Goal: Book appointment/travel/reservation

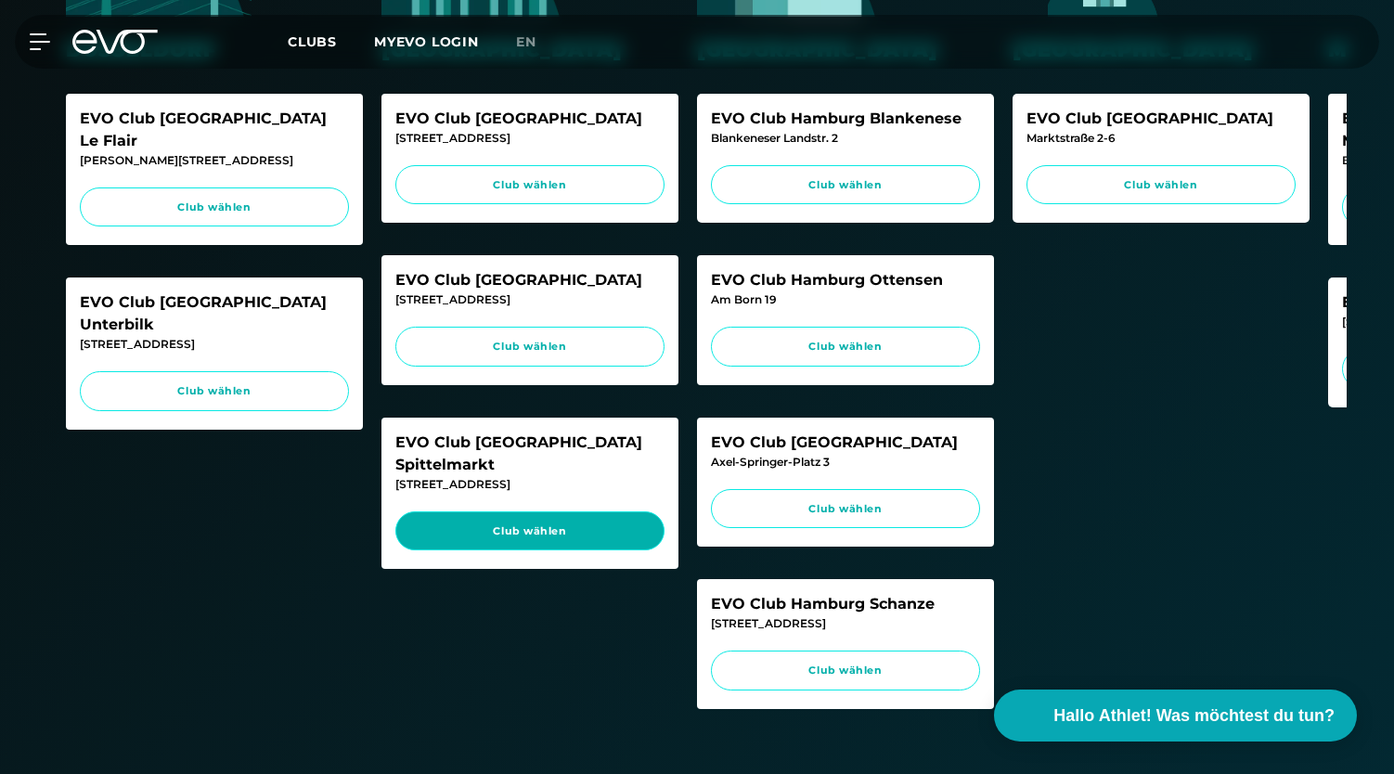
click at [524, 511] on link "Club wählen" at bounding box center [529, 531] width 269 height 40
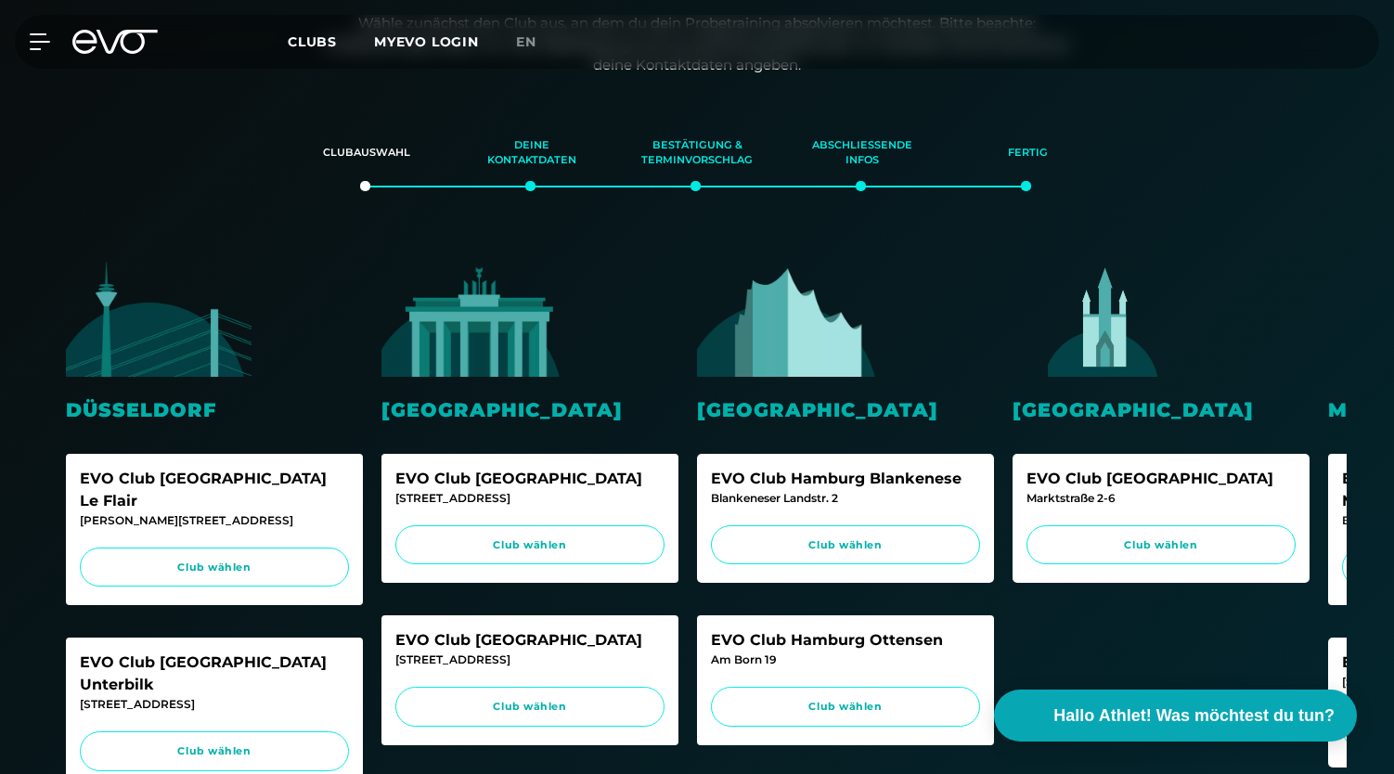
scroll to position [286, 0]
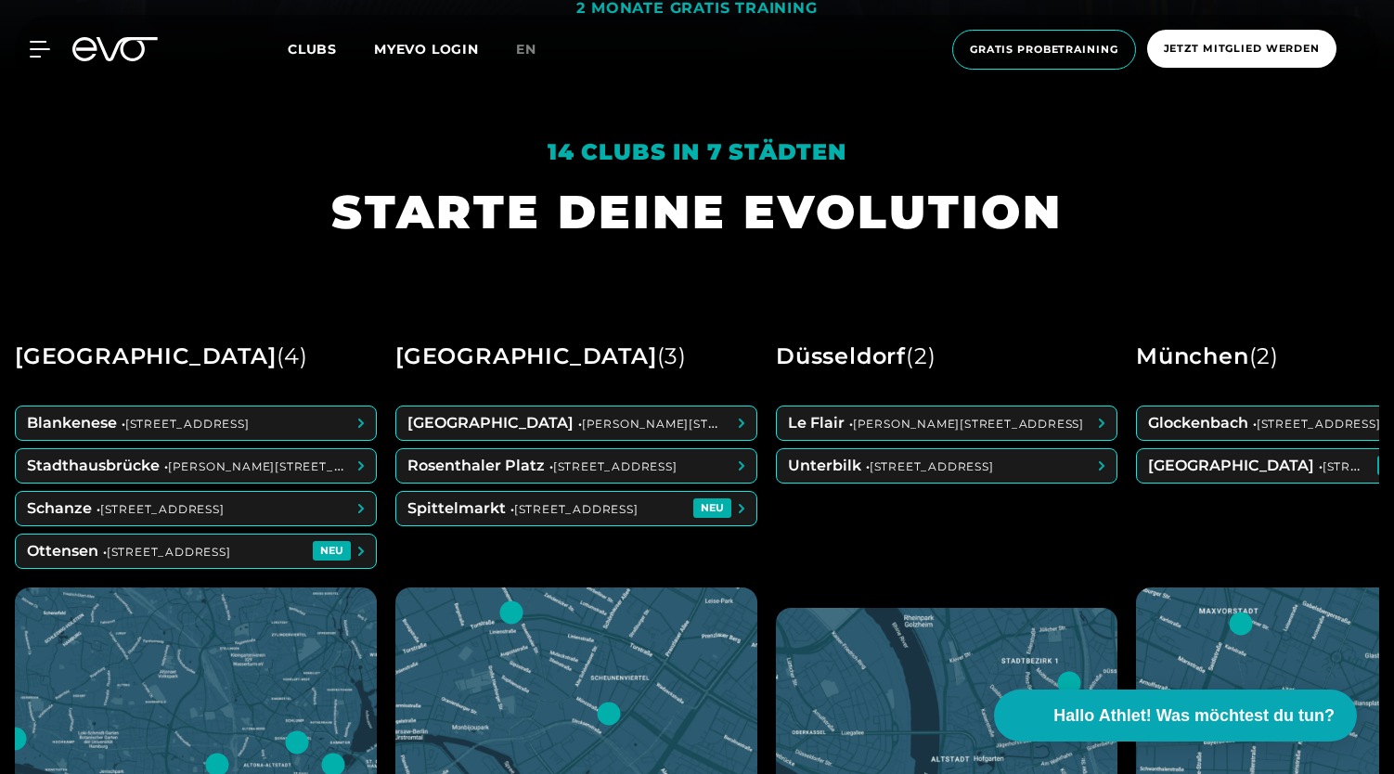
scroll to position [702, 0]
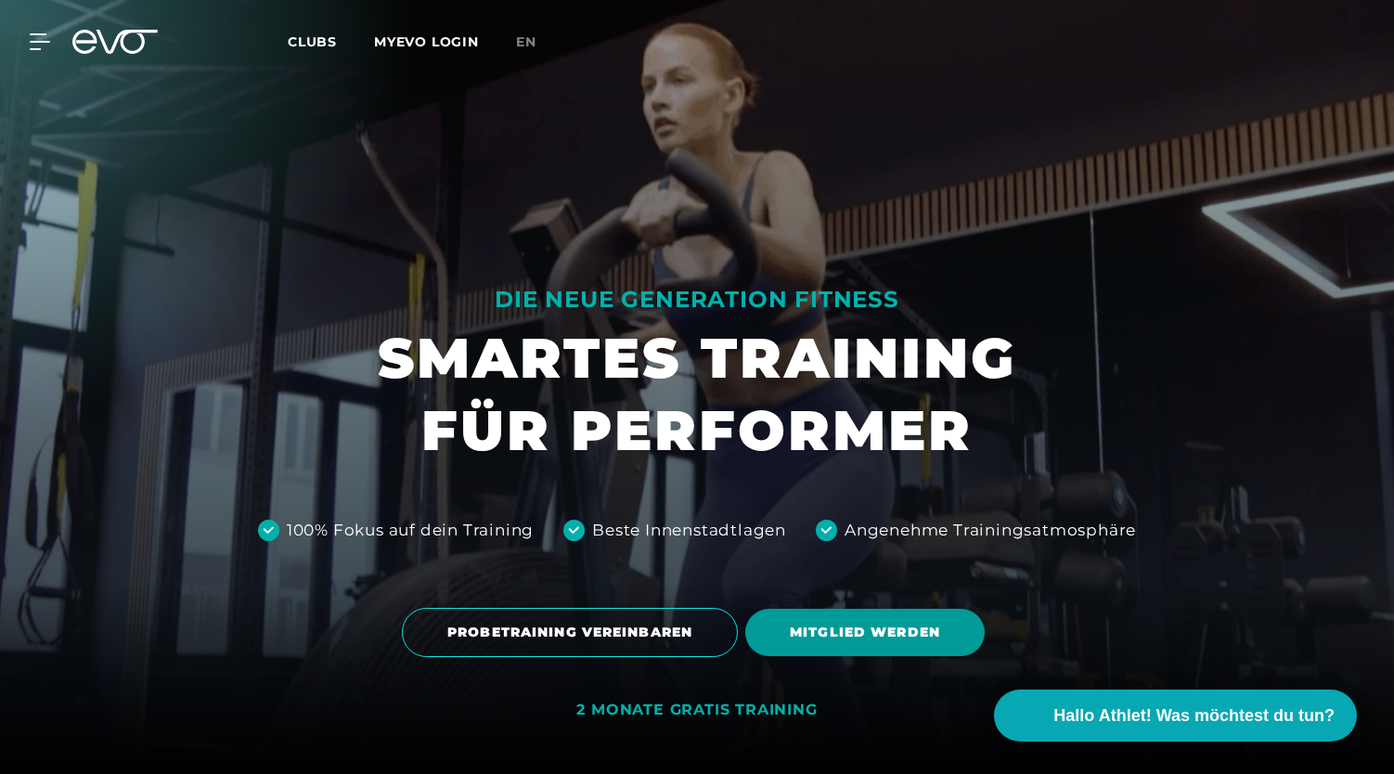
click at [898, 630] on span "MITGLIED WERDEN" at bounding box center [865, 632] width 150 height 19
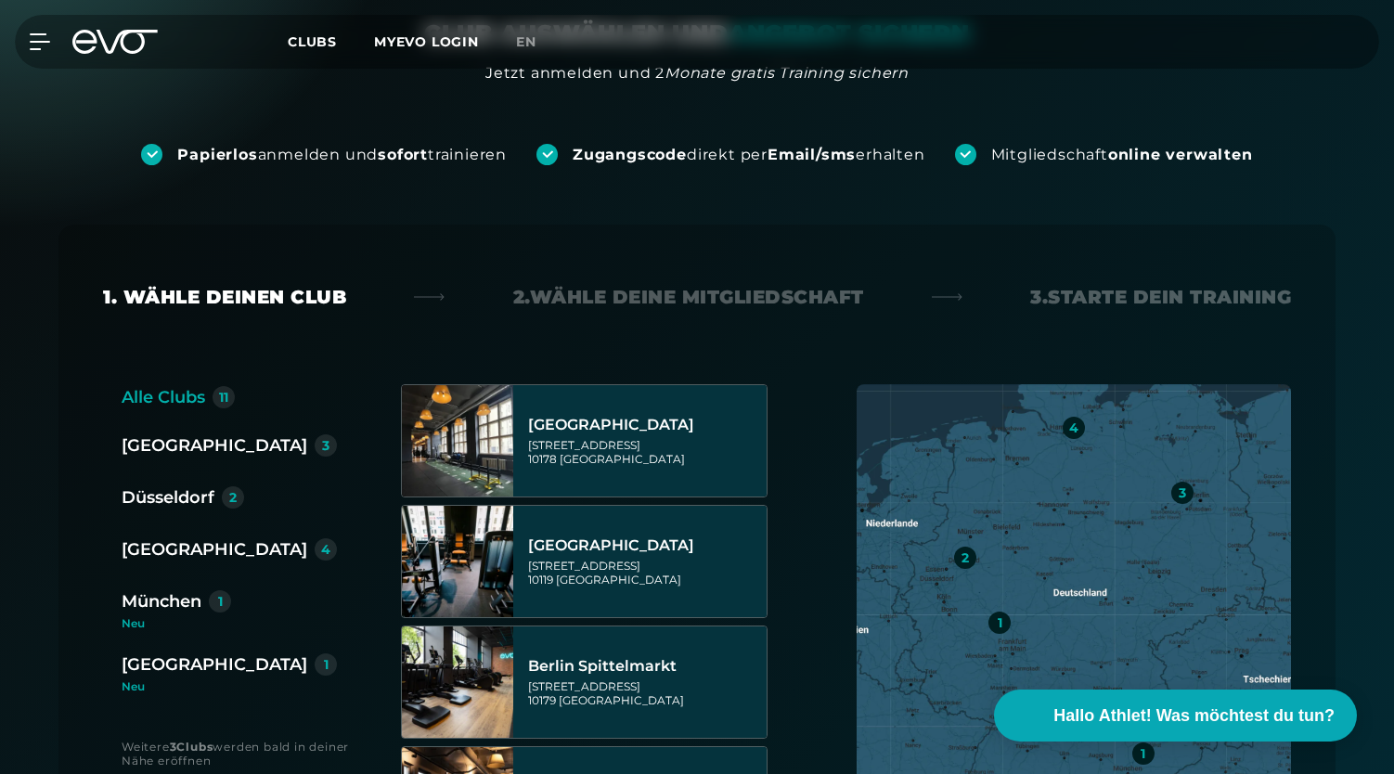
scroll to position [228, 0]
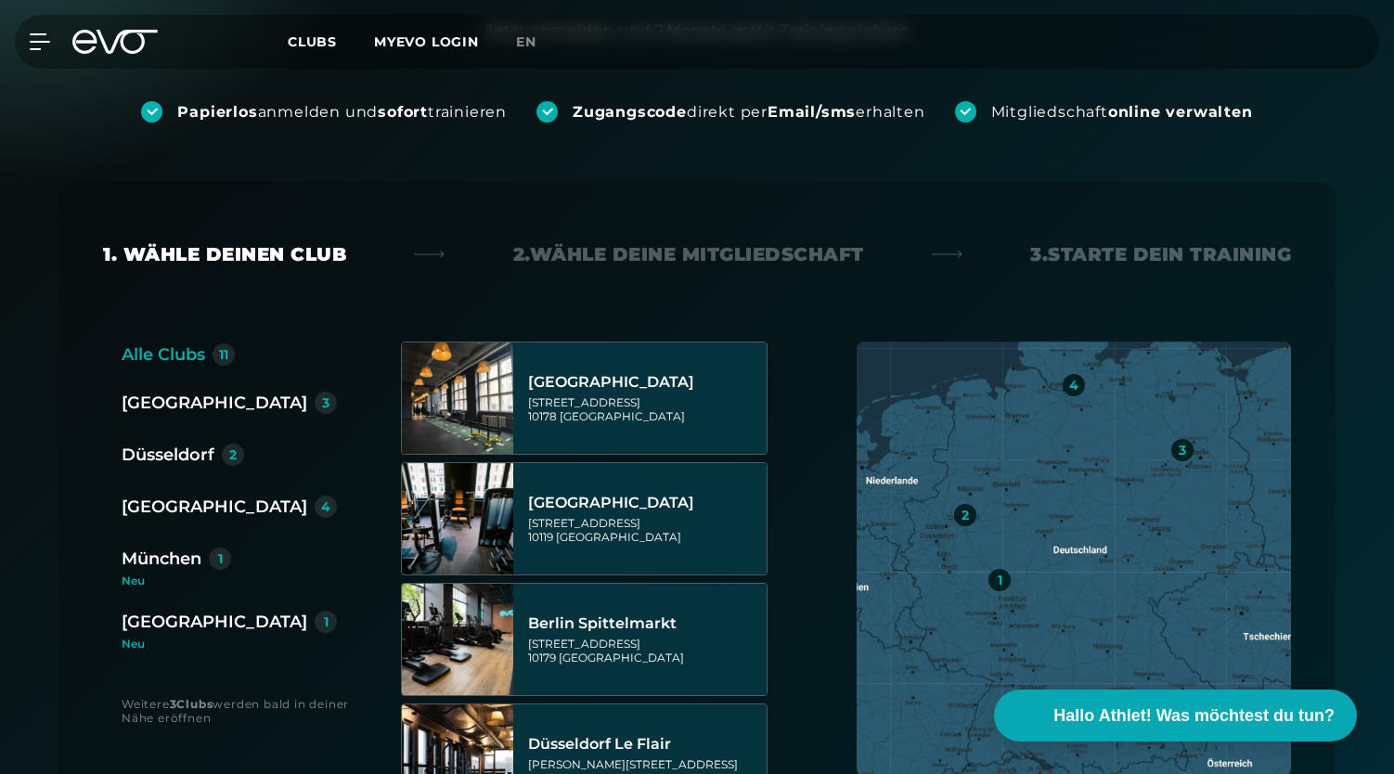
click at [156, 397] on div "[GEOGRAPHIC_DATA]" at bounding box center [215, 403] width 186 height 26
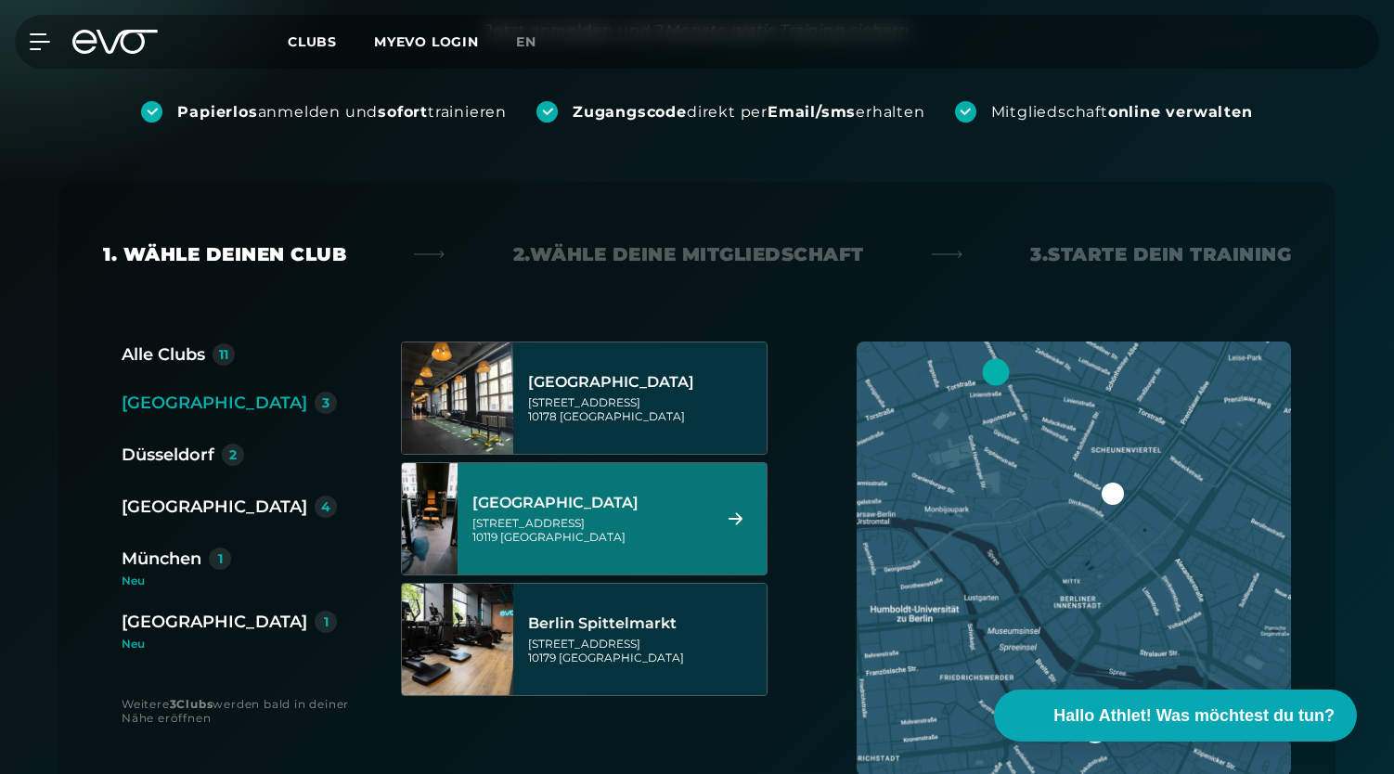
click at [670, 518] on div "Torstraße 125 10119 Berlin" at bounding box center [588, 530] width 233 height 28
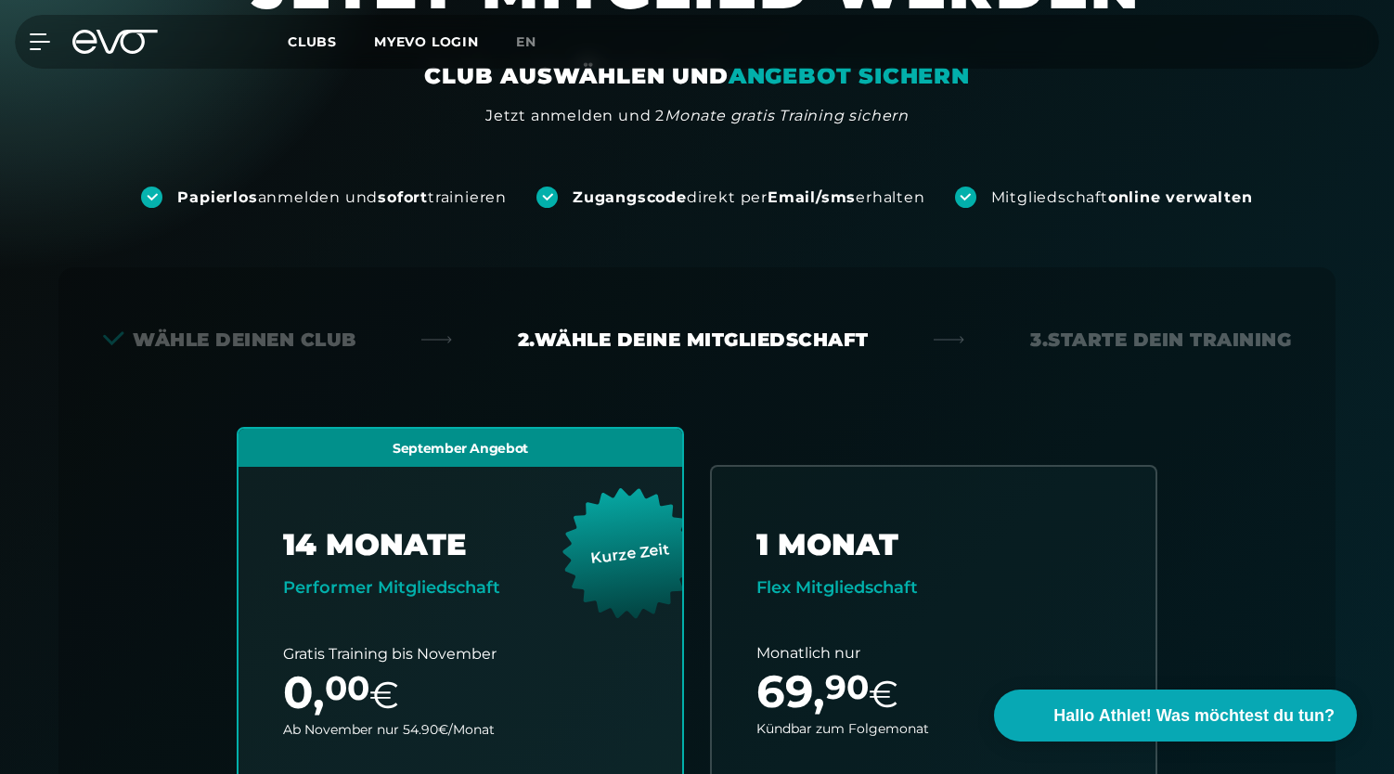
scroll to position [140, 0]
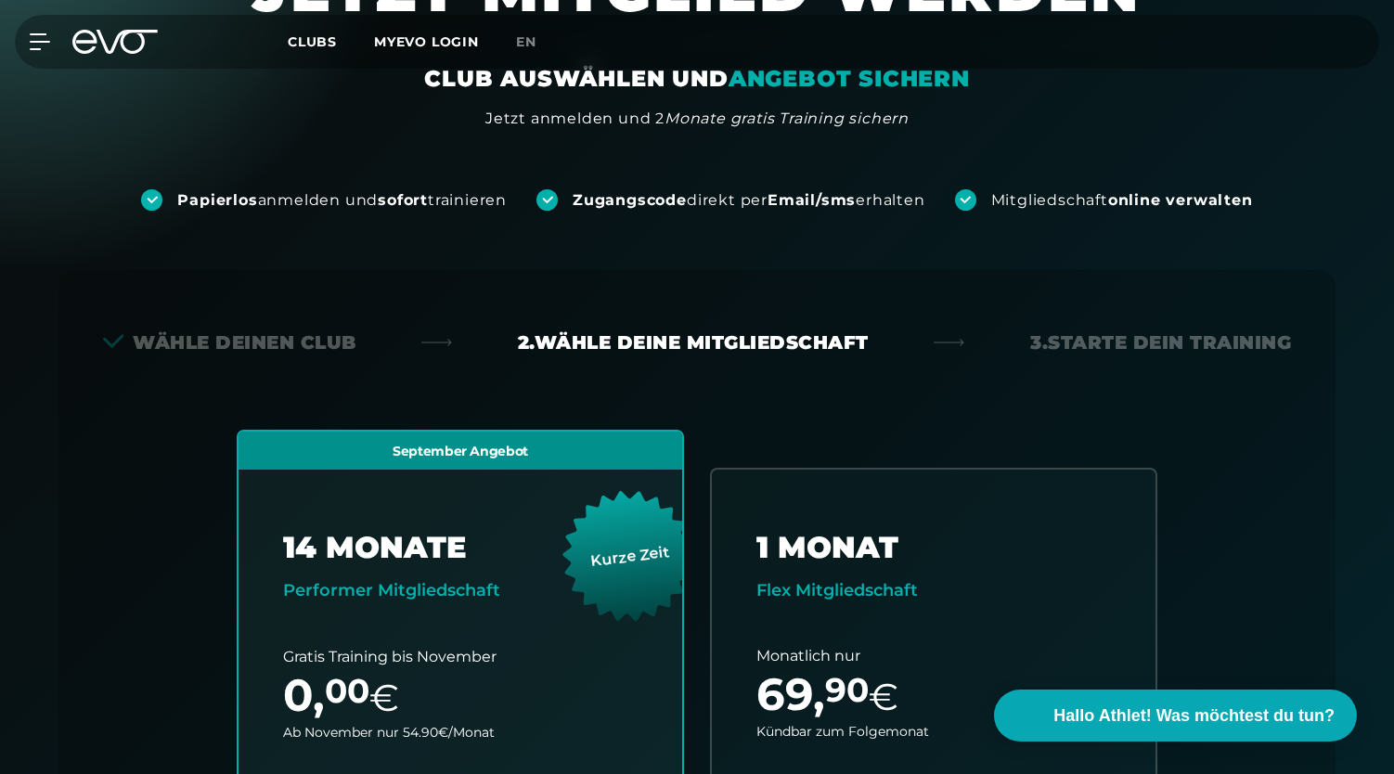
click at [96, 41] on icon at bounding box center [114, 42] width 85 height 24
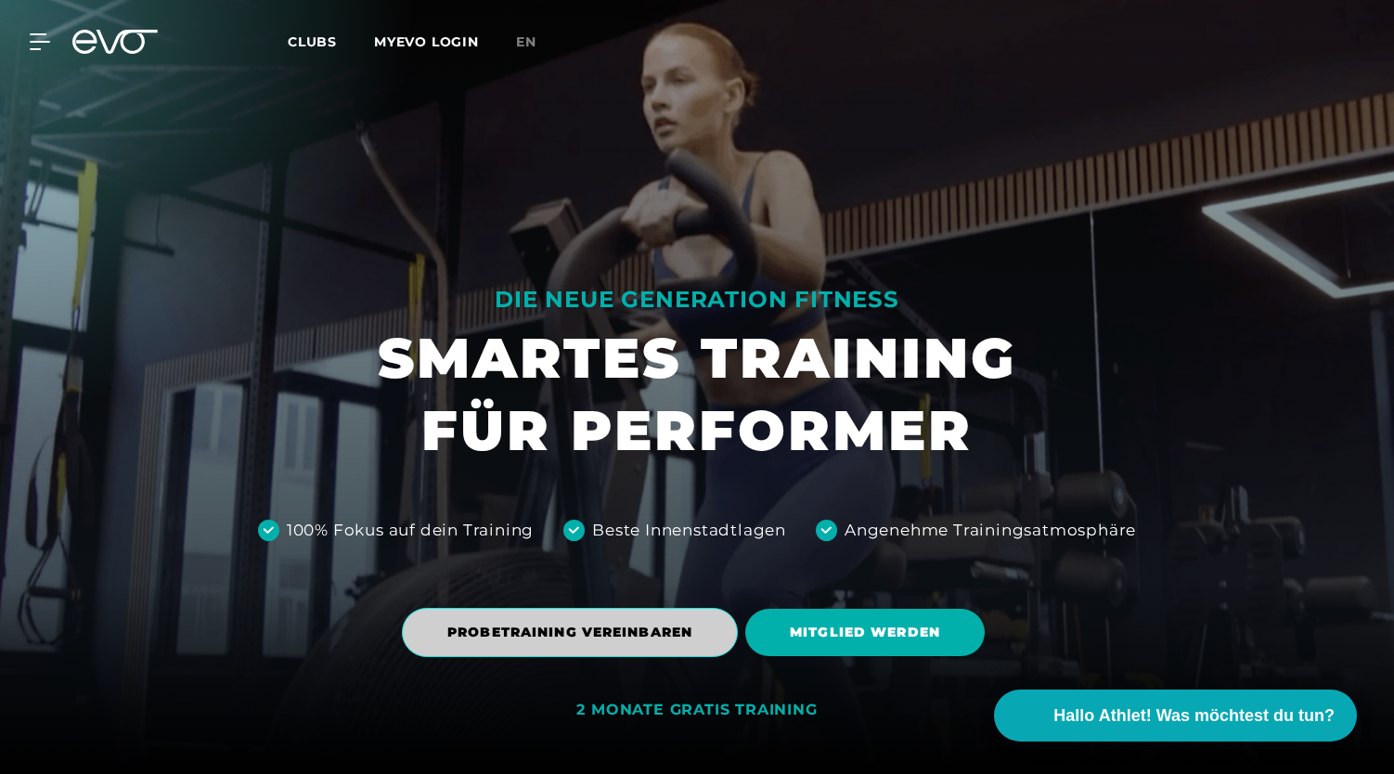
scroll to position [29, 0]
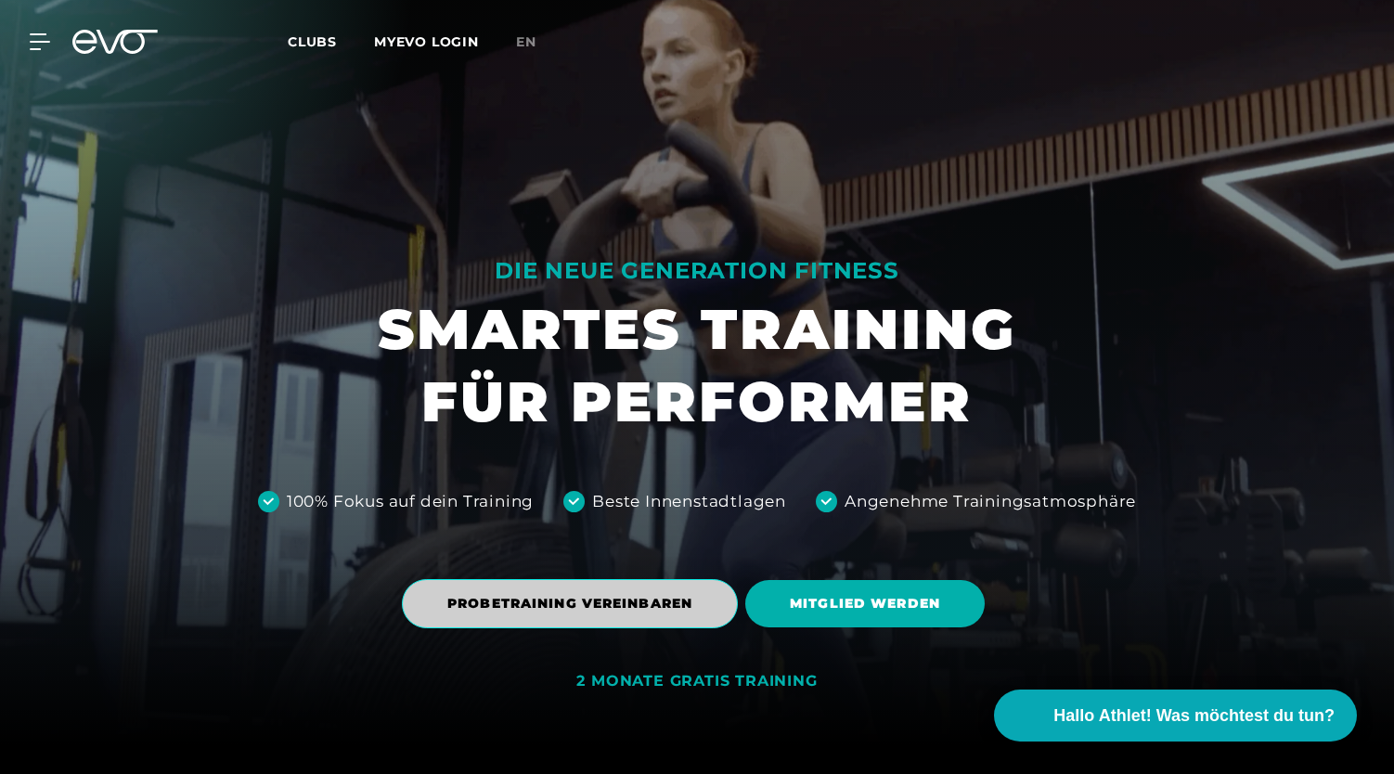
click at [628, 597] on span "PROBETRAINING VEREINBAREN" at bounding box center [569, 603] width 245 height 19
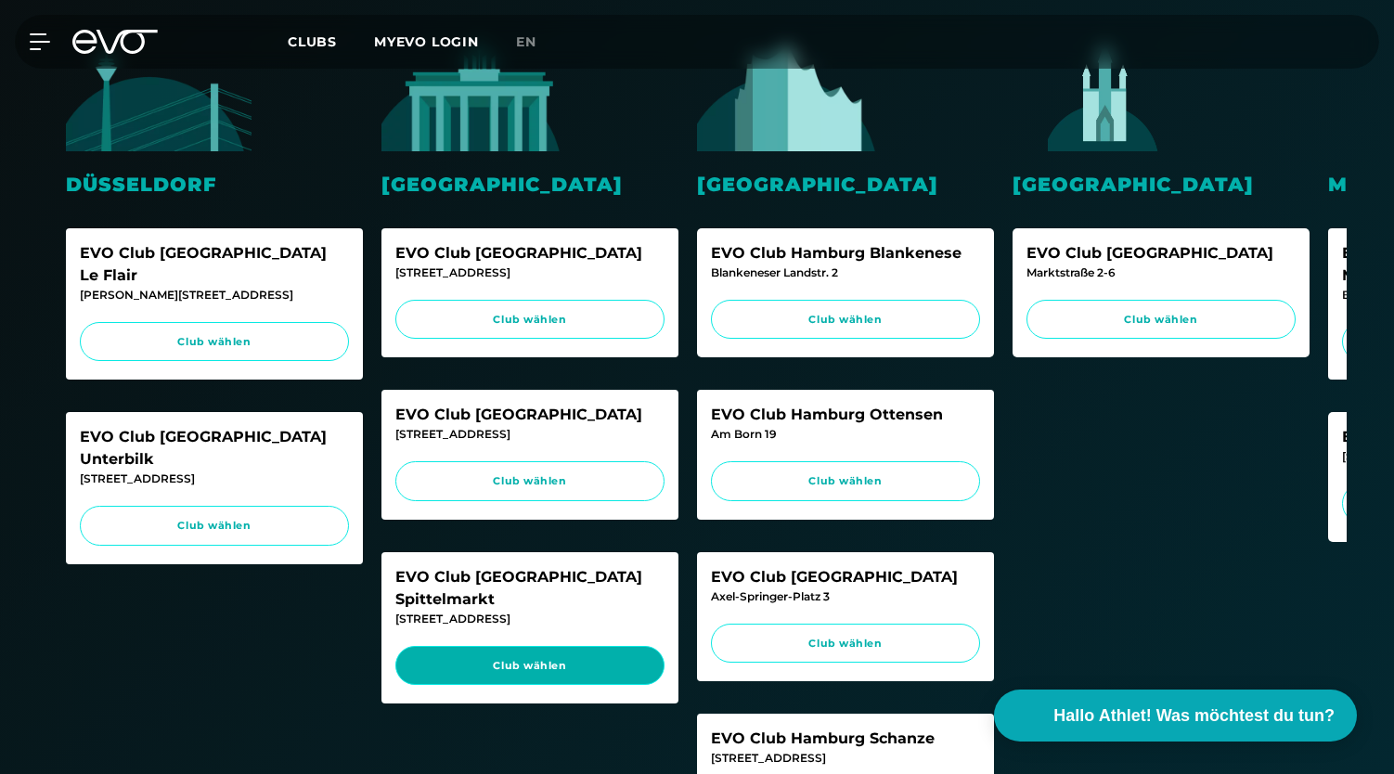
scroll to position [520, 0]
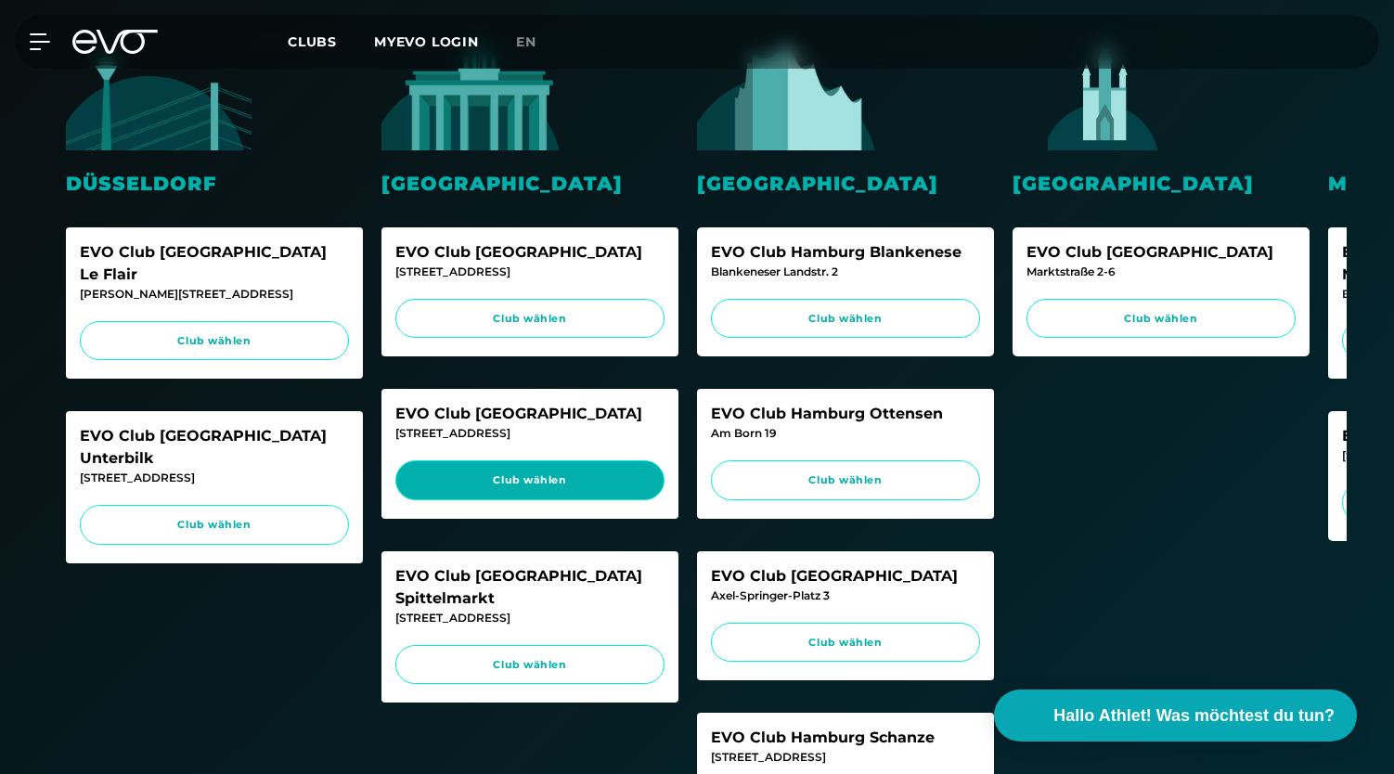
click at [570, 487] on link "Club wählen" at bounding box center [529, 480] width 269 height 40
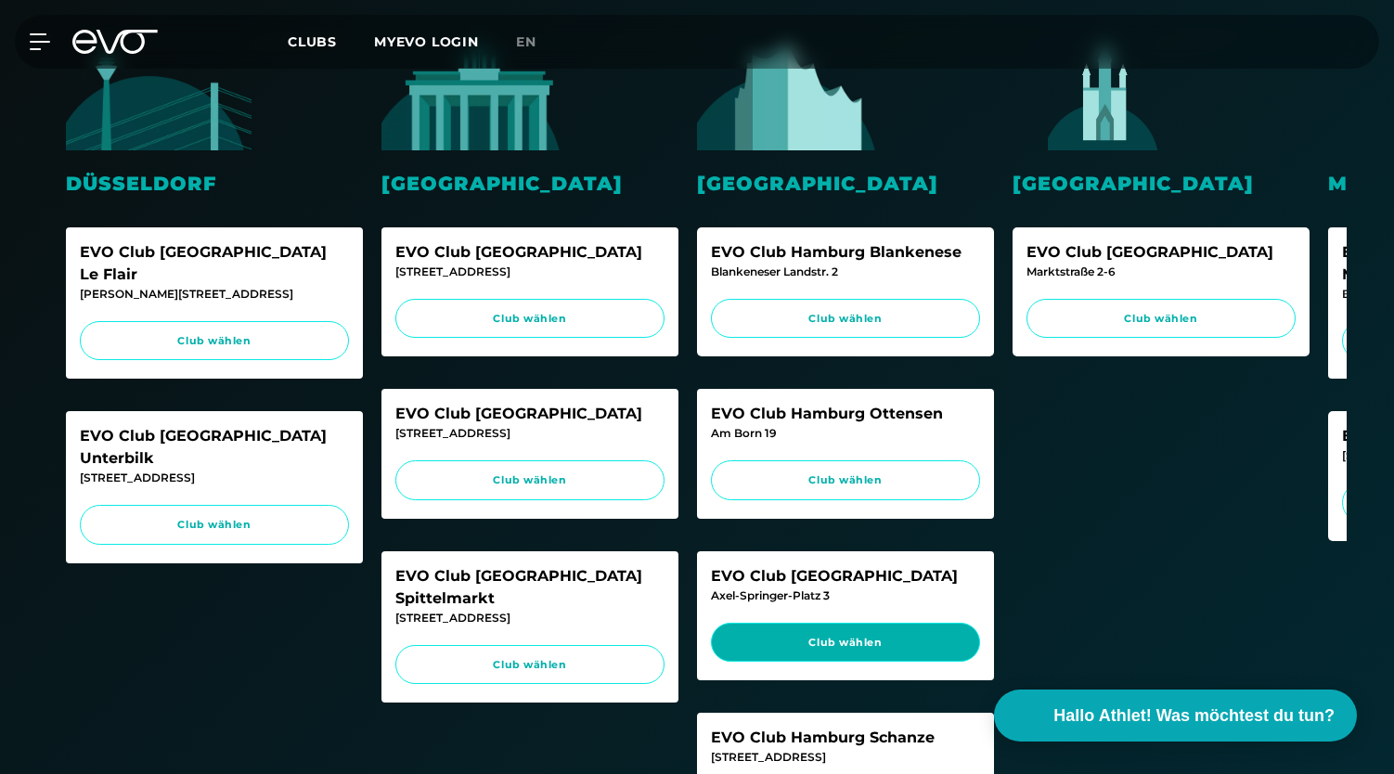
click at [896, 650] on span "Club wählen" at bounding box center [845, 643] width 234 height 16
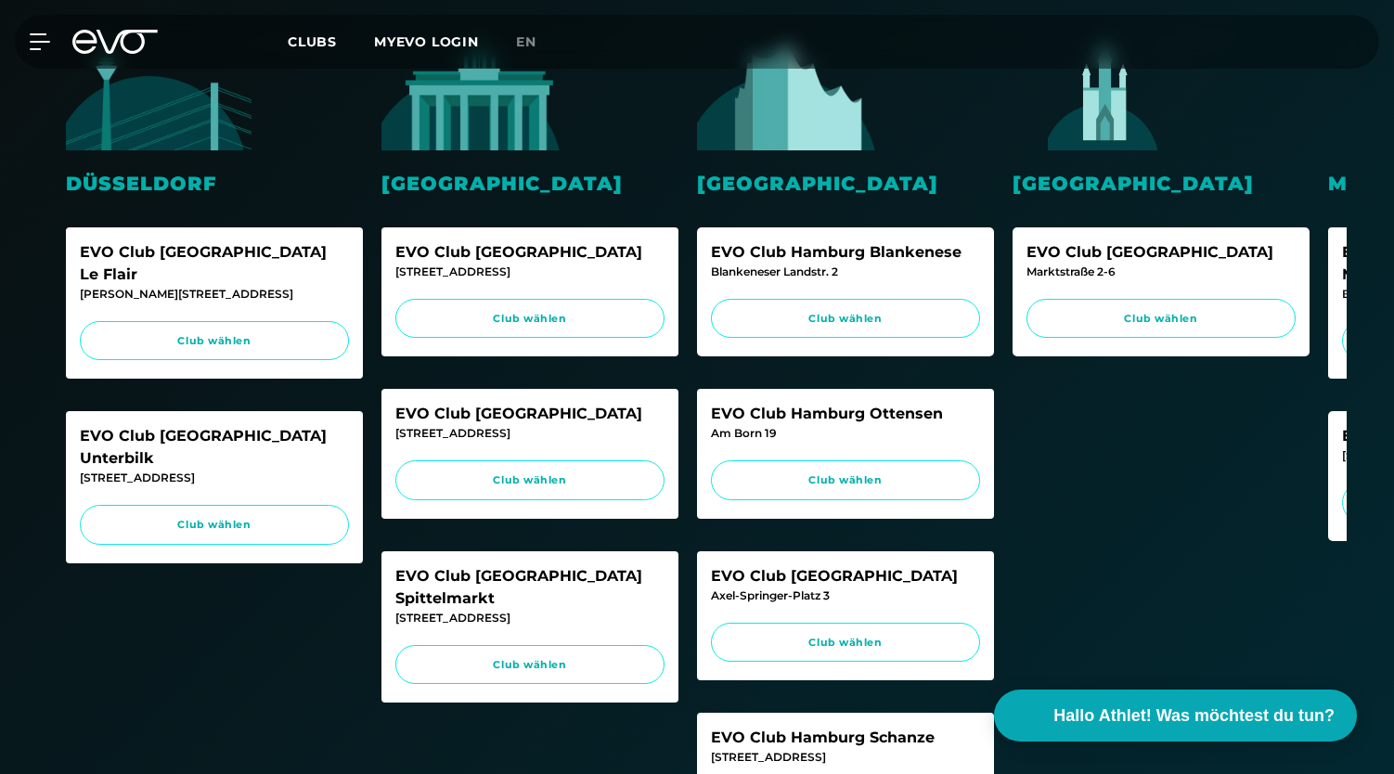
scroll to position [600, 0]
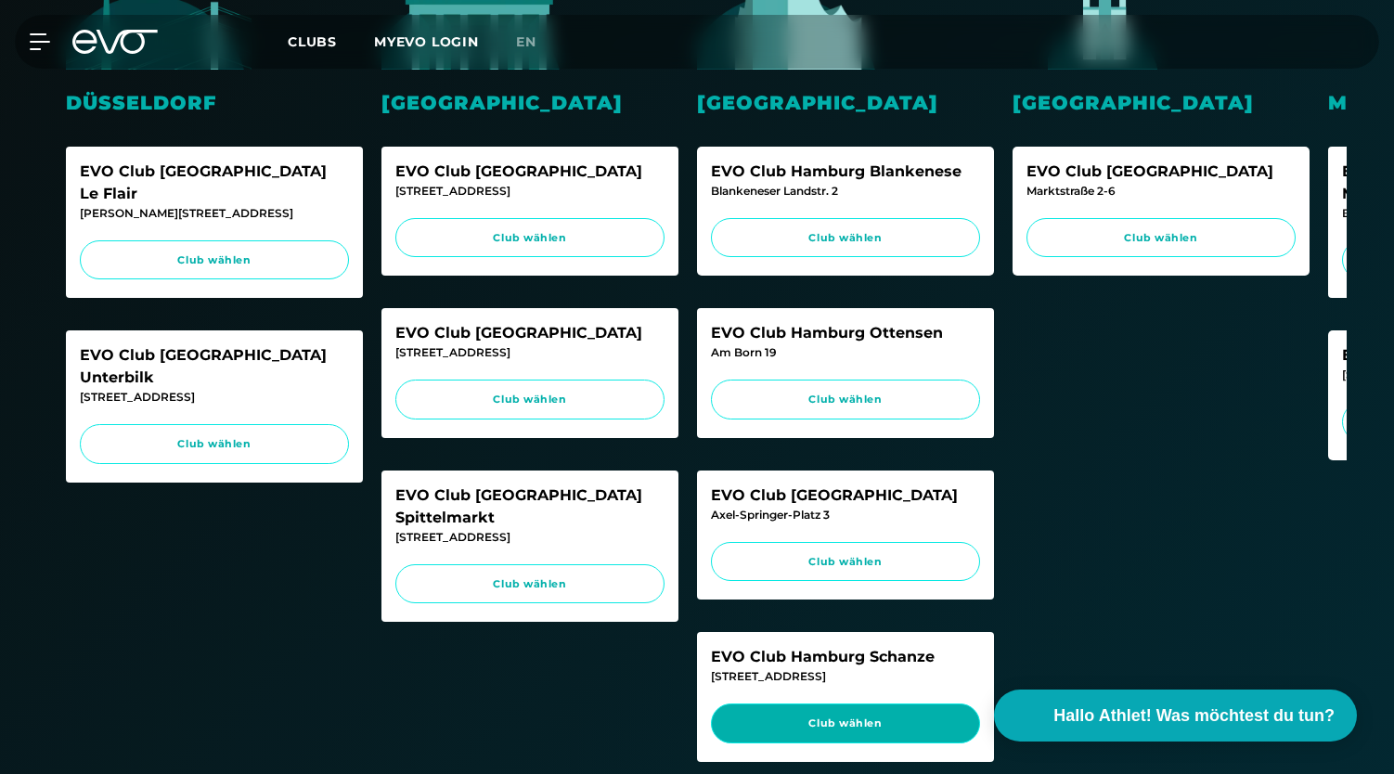
click at [808, 724] on link "Club wählen" at bounding box center [845, 723] width 269 height 40
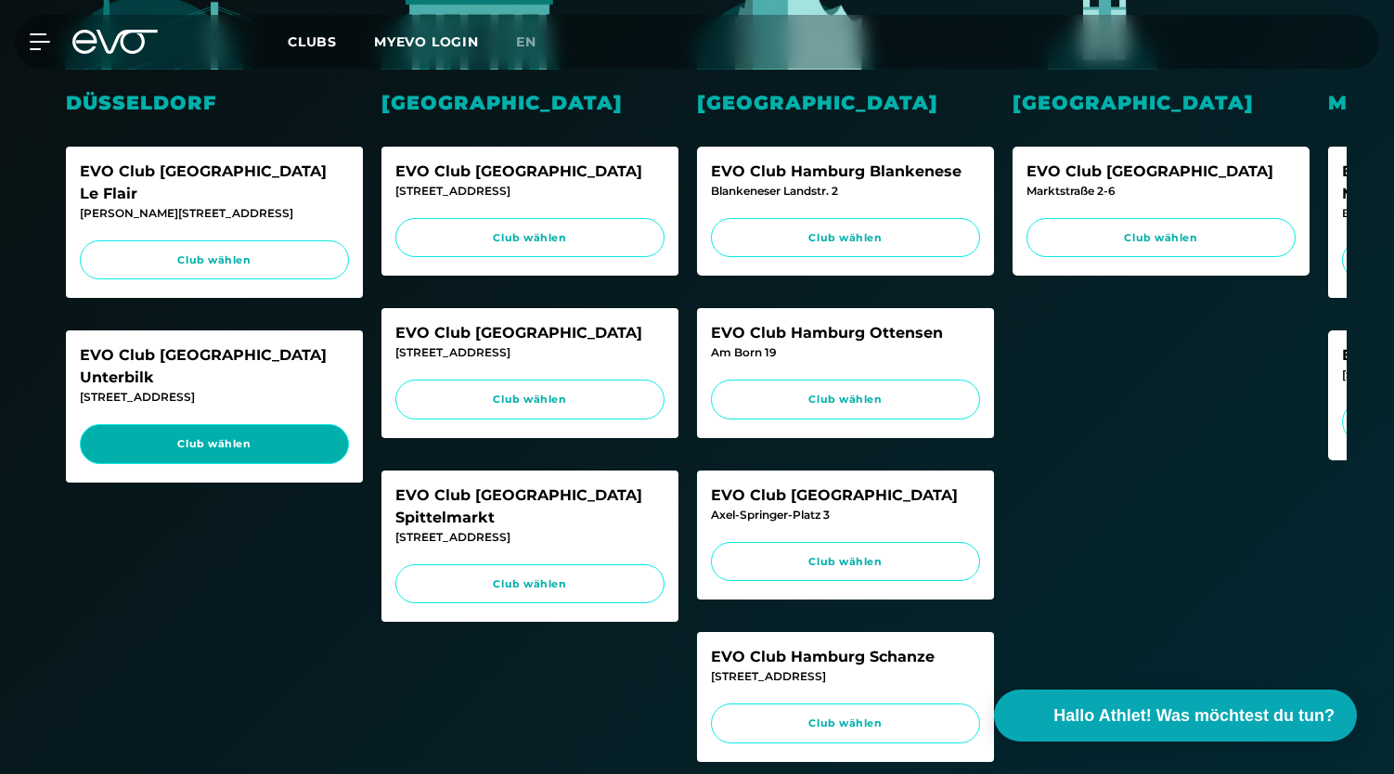
click at [283, 424] on link "Club wählen" at bounding box center [214, 444] width 269 height 40
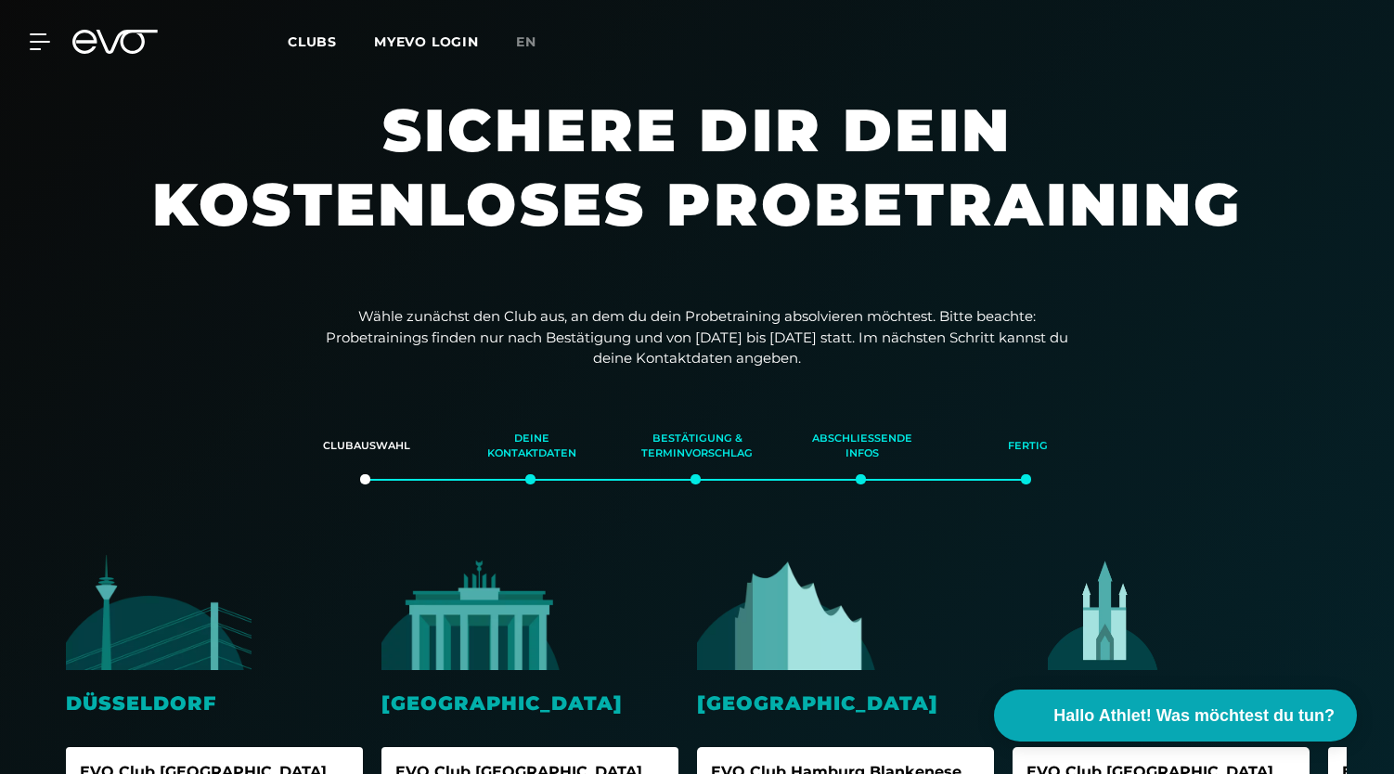
click at [131, 47] on icon at bounding box center [114, 42] width 85 height 24
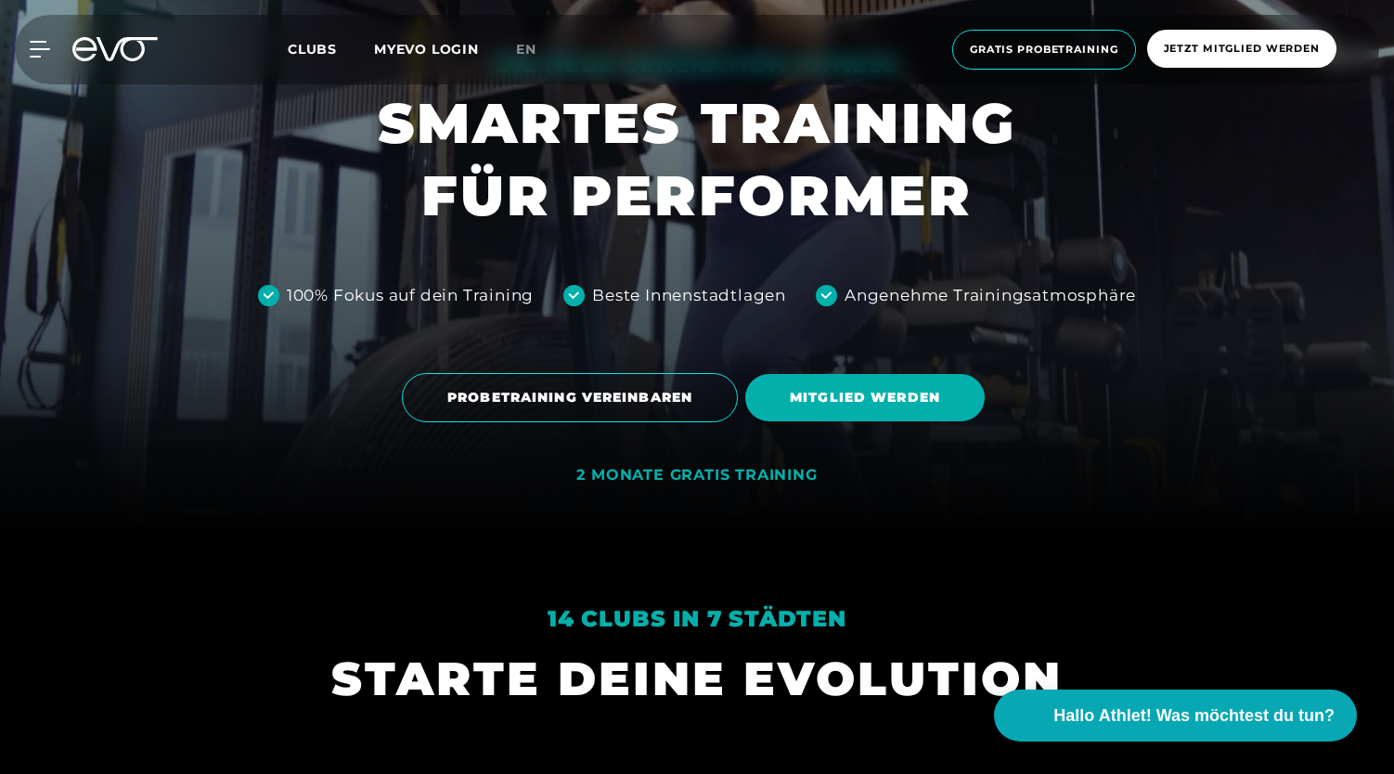
scroll to position [236, 0]
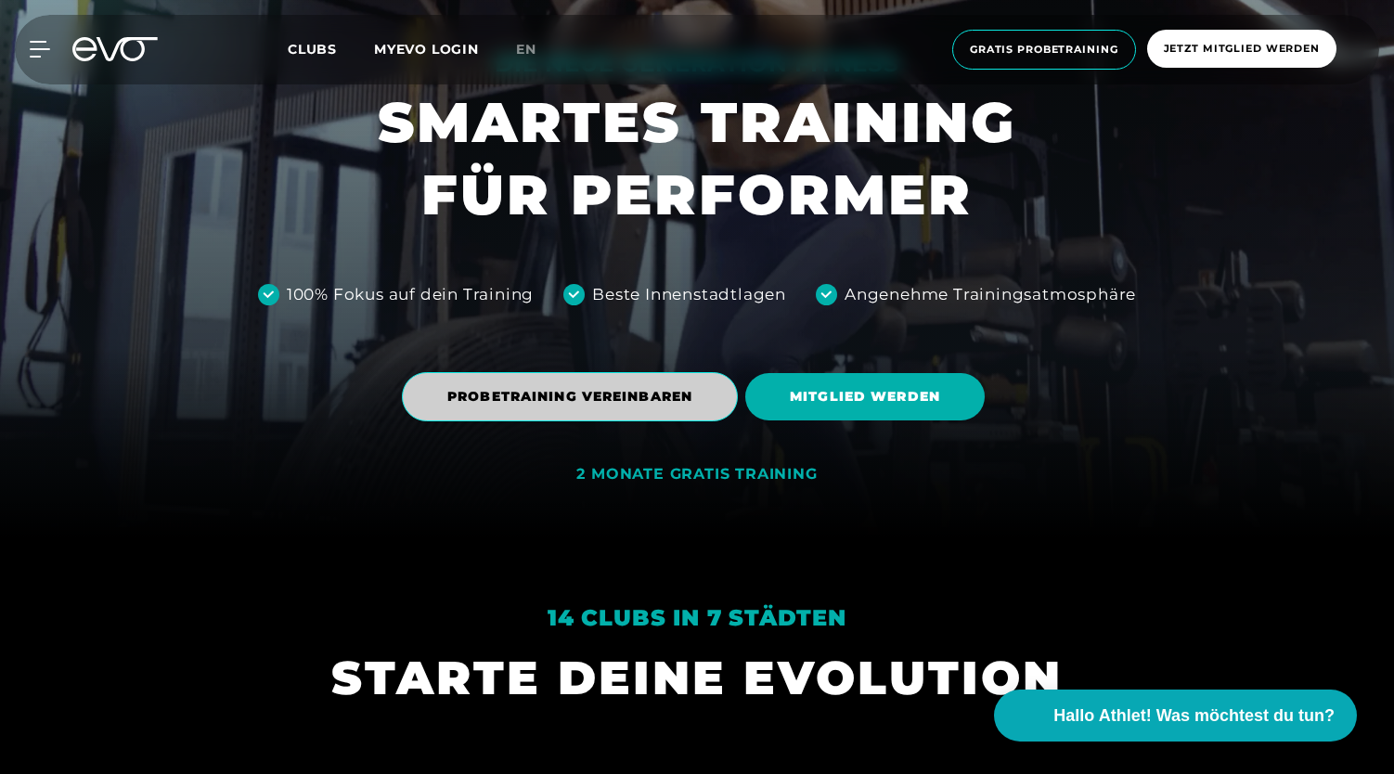
click at [569, 385] on span "PROBETRAINING VEREINBAREN" at bounding box center [570, 396] width 336 height 49
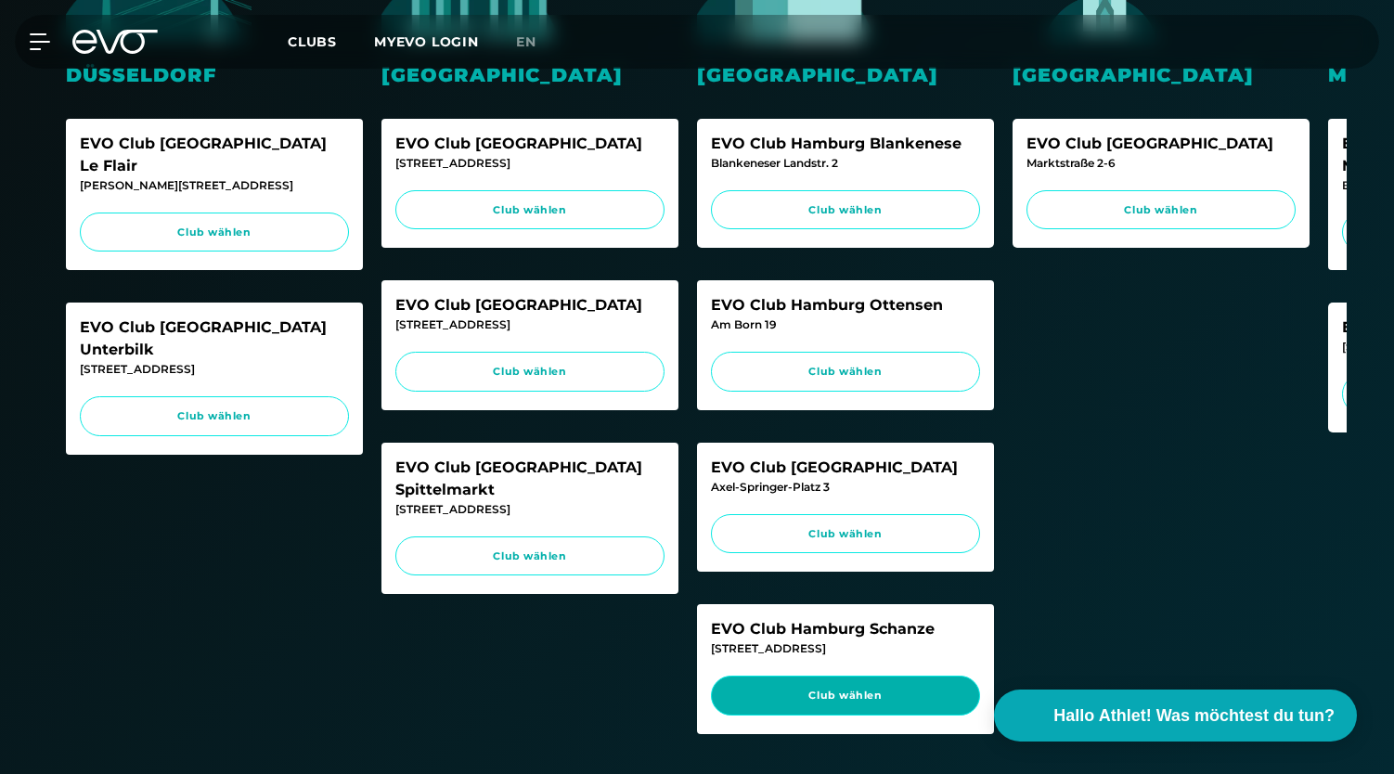
scroll to position [697, 0]
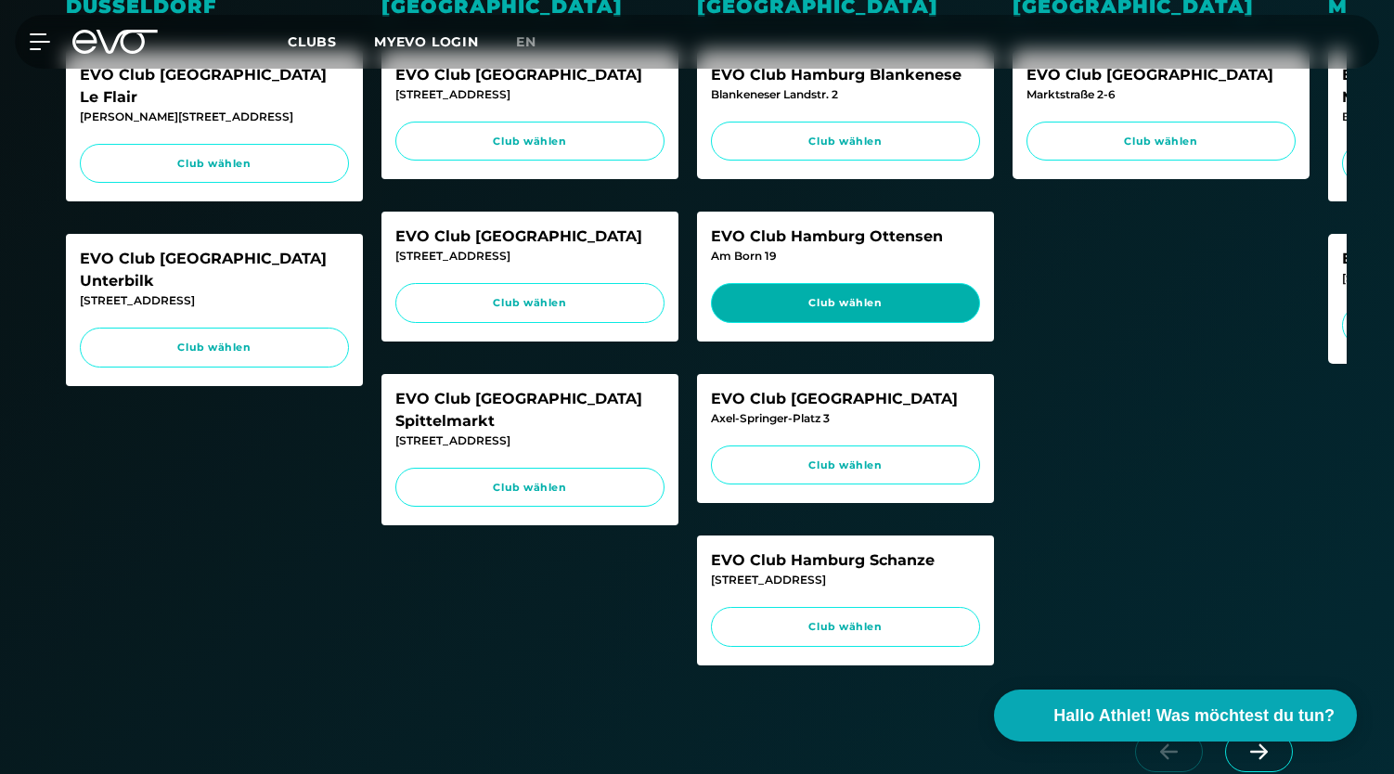
click at [842, 298] on span "Club wählen" at bounding box center [845, 303] width 234 height 16
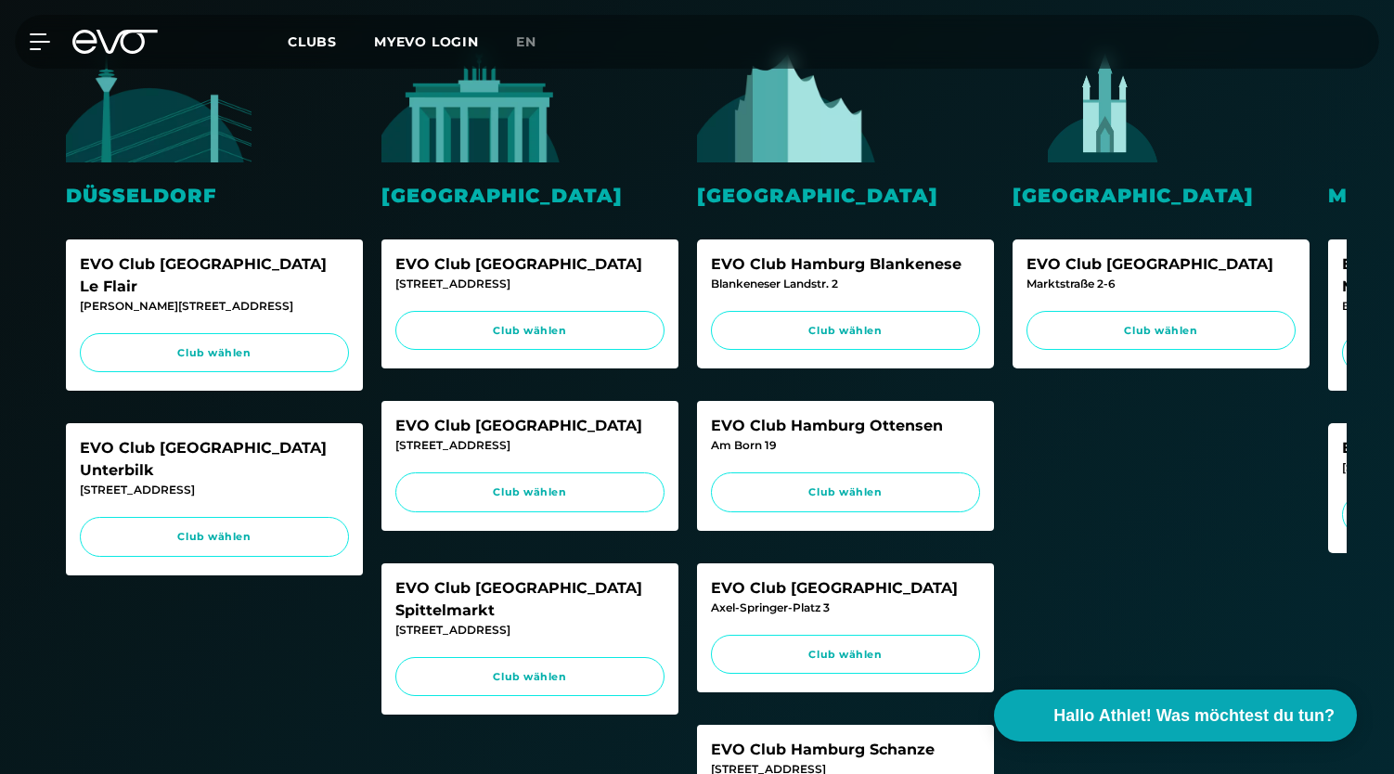
scroll to position [508, 0]
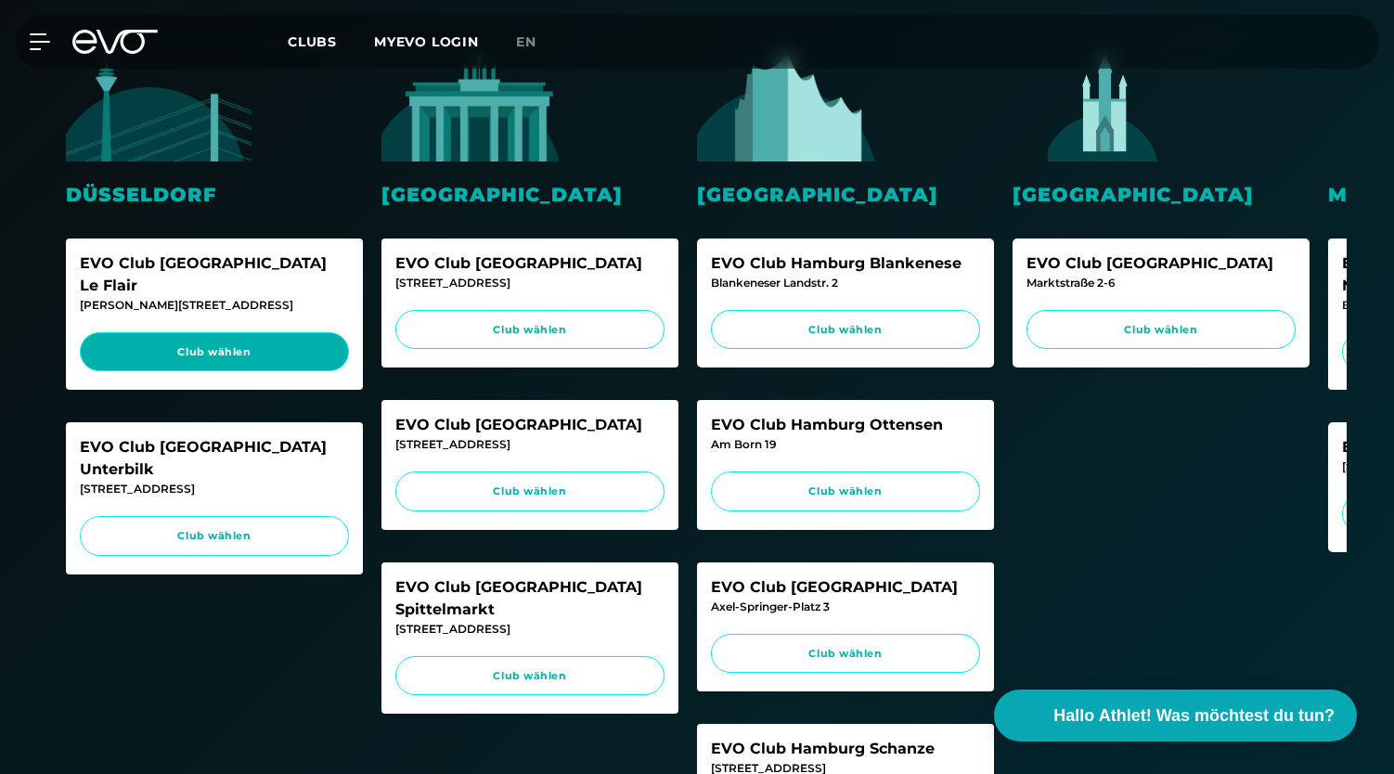
click at [317, 344] on span "Club wählen" at bounding box center [214, 352] width 234 height 16
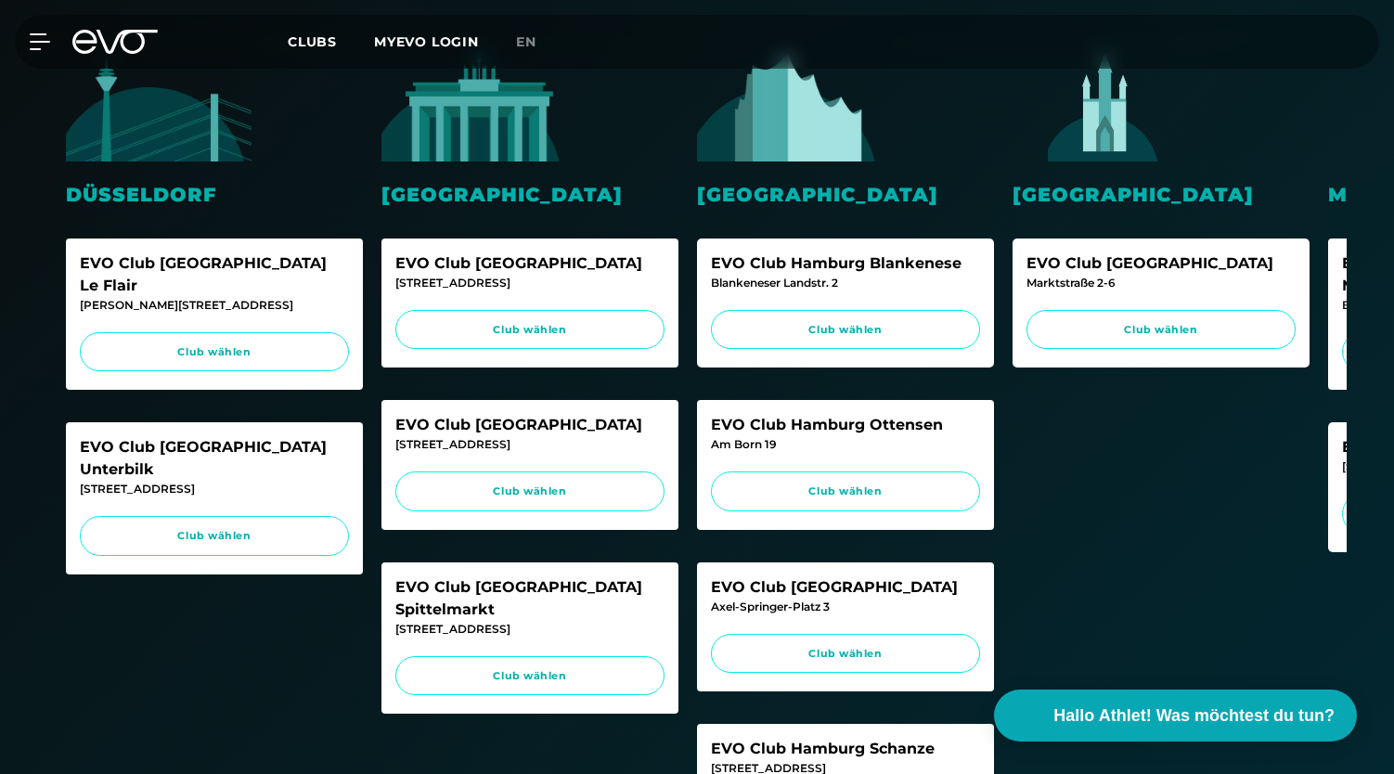
click at [187, 469] on div "EVO Club Düsseldorf Unterbilk Gladbacherstraße 6 Club wählen" at bounding box center [214, 498] width 297 height 152
click at [189, 516] on link "Club wählen" at bounding box center [214, 536] width 269 height 40
